Goal: Download file/media

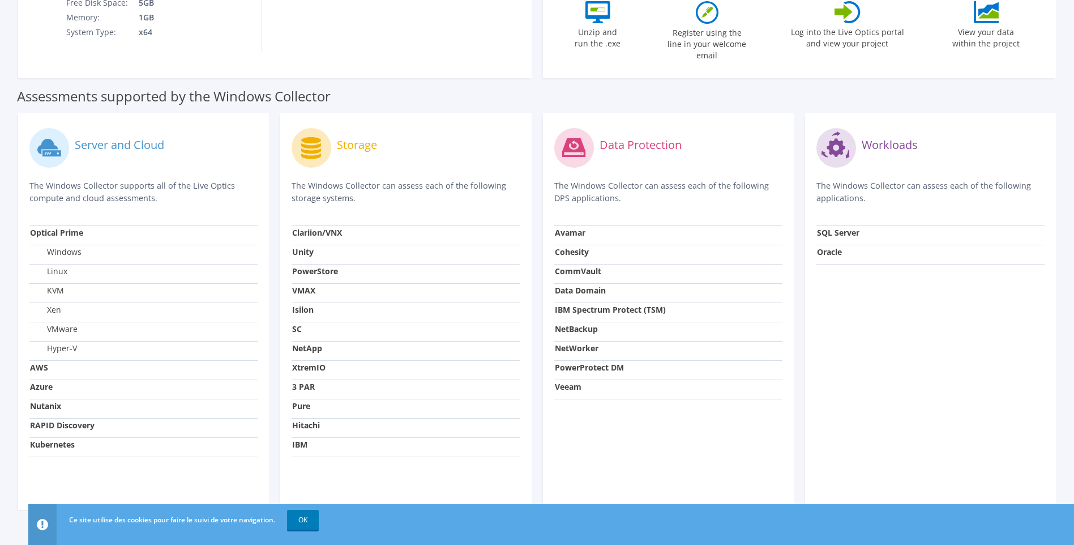
scroll to position [297, 0]
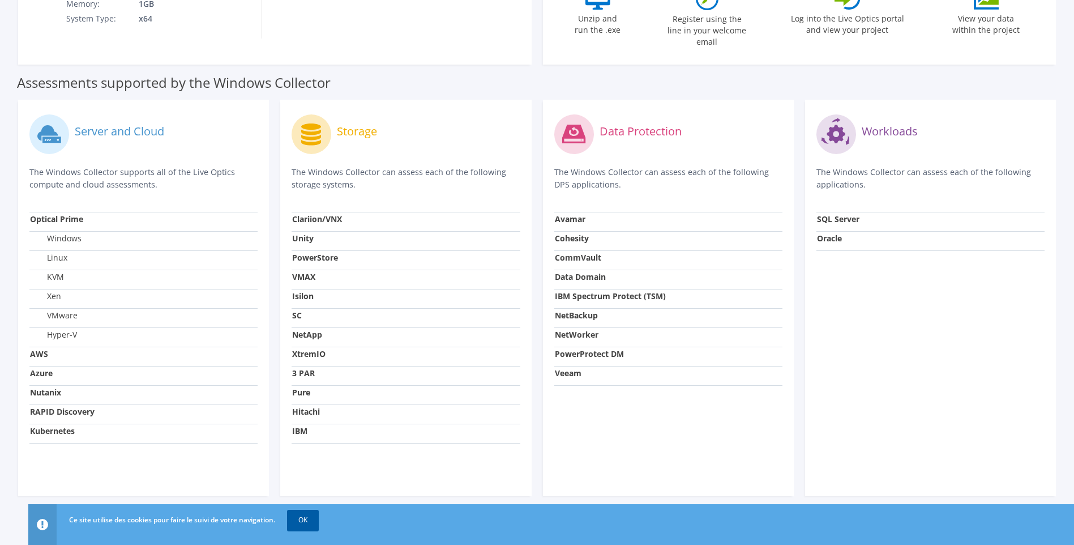
click at [313, 519] on link "OK" at bounding box center [303, 520] width 32 height 20
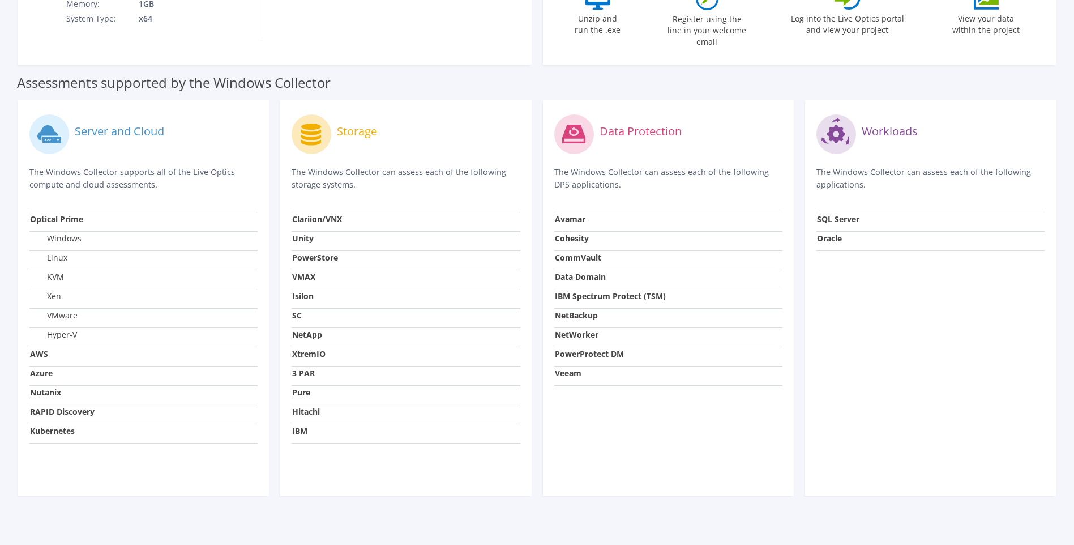
scroll to position [0, 0]
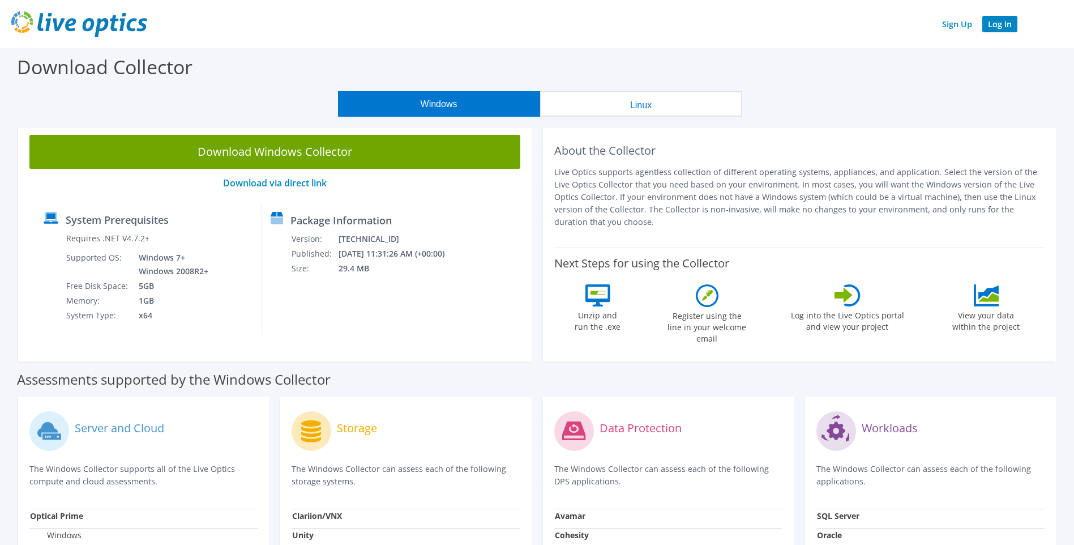
click at [1008, 20] on link "Log In" at bounding box center [999, 24] width 35 height 16
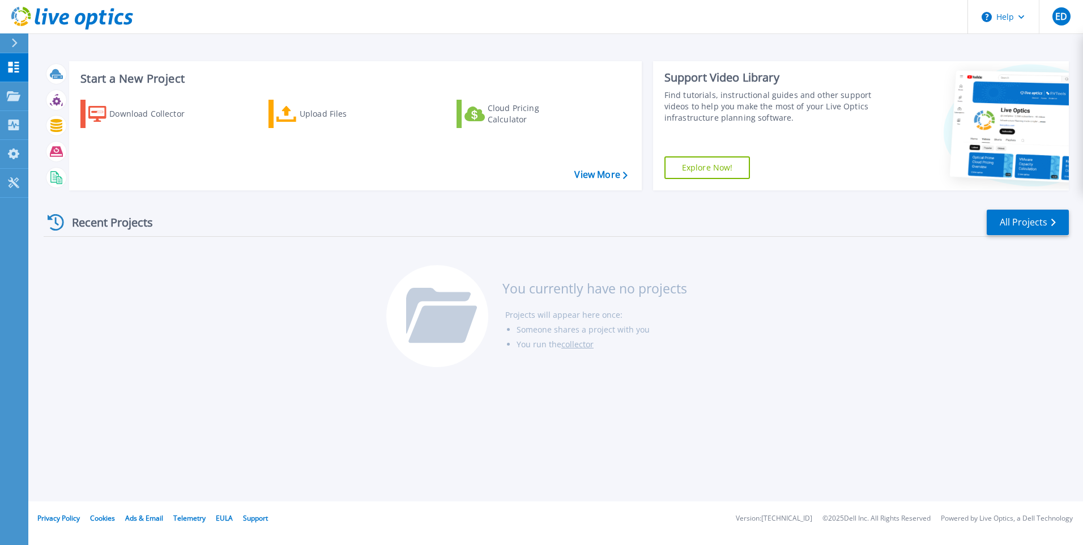
click at [135, 372] on div "Recent Projects All Projects You currently have no projects Projects will appea…" at bounding box center [556, 288] width 1025 height 179
click at [285, 329] on div "Recent Projects All Projects You currently have no projects Projects will appea…" at bounding box center [556, 288] width 1025 height 179
click at [137, 118] on div "Download Collector" at bounding box center [154, 113] width 91 height 23
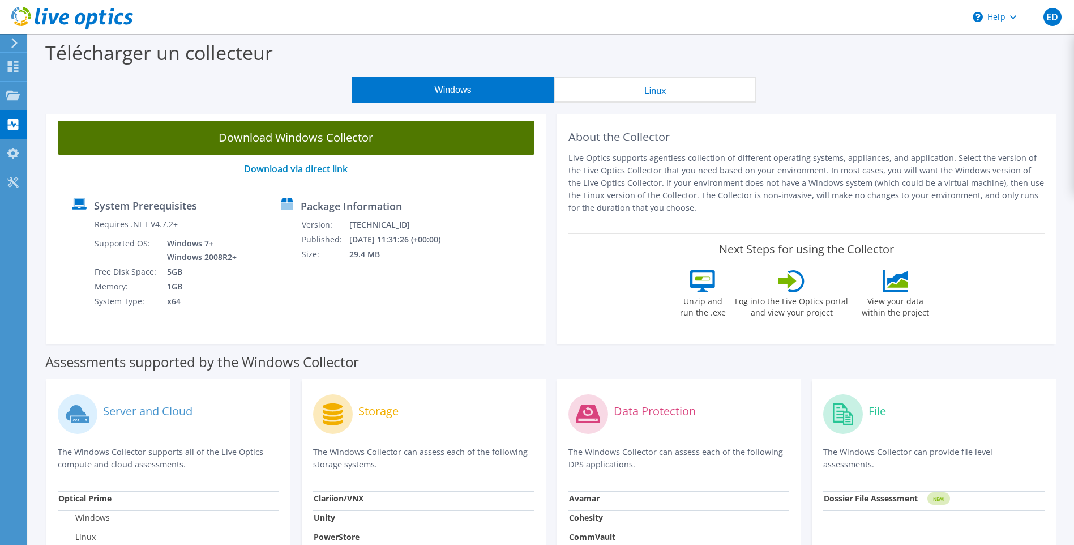
click at [234, 134] on link "Download Windows Collector" at bounding box center [296, 138] width 477 height 34
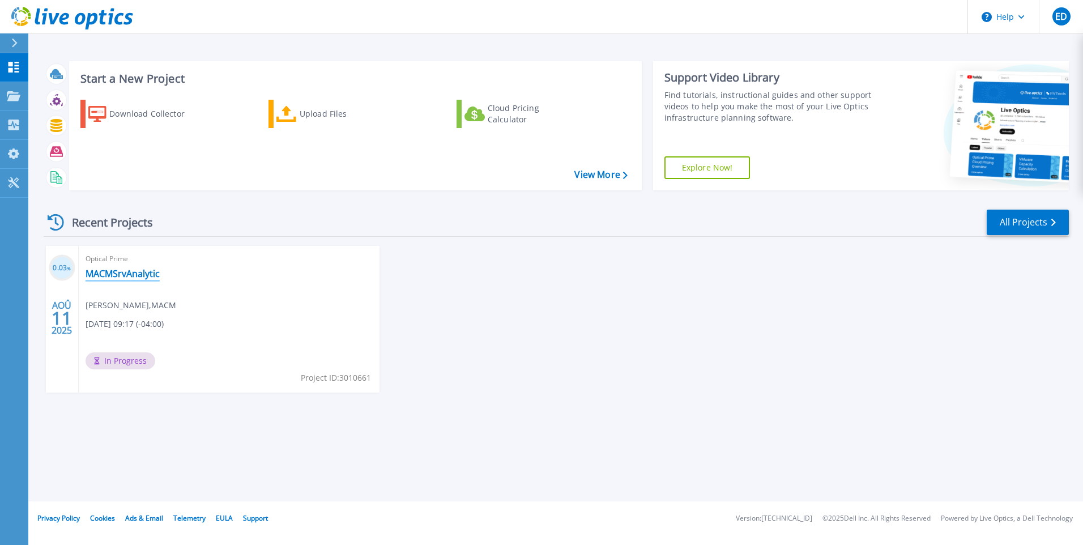
click at [115, 268] on link "MACMSrvAnalytic" at bounding box center [122, 273] width 74 height 11
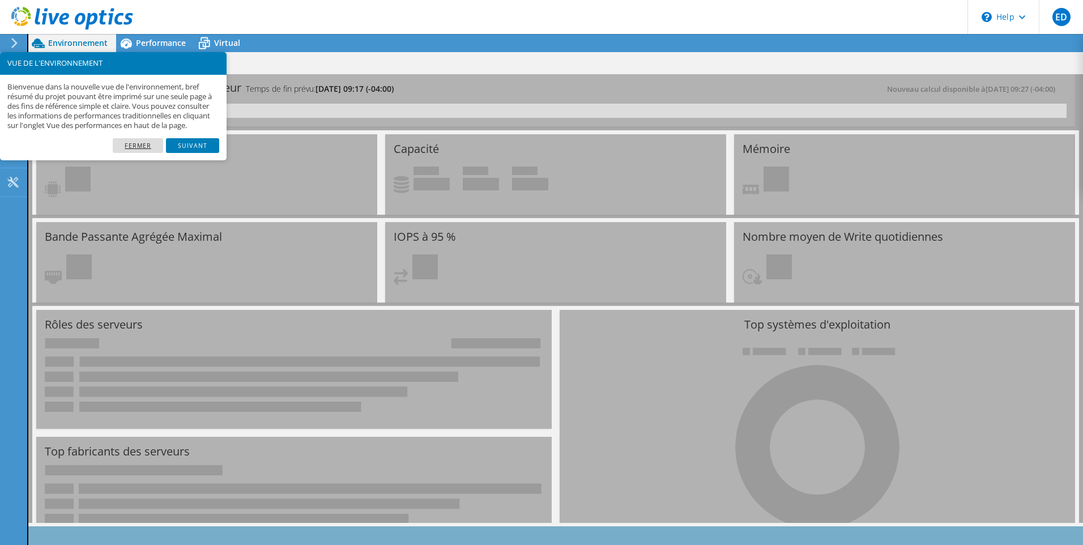
click at [122, 148] on link "Fermer" at bounding box center [138, 145] width 50 height 15
